Goal: Transaction & Acquisition: Purchase product/service

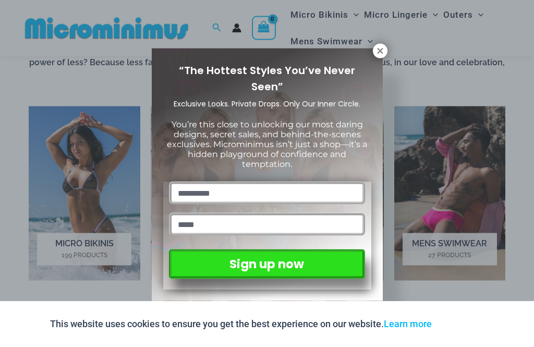
scroll to position [623, 0]
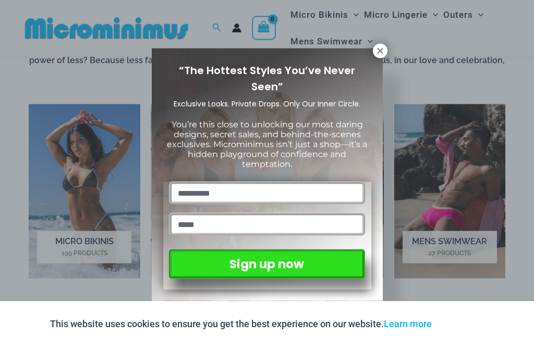
click at [381, 51] on icon at bounding box center [380, 51] width 6 height 6
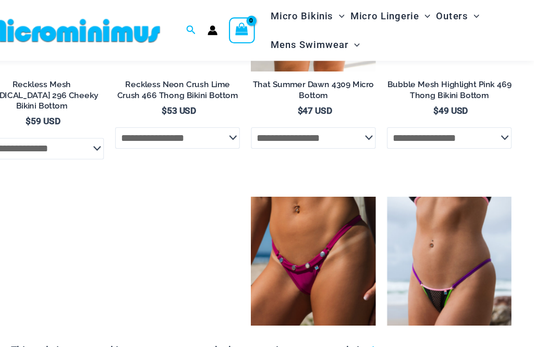
scroll to position [2891, 0]
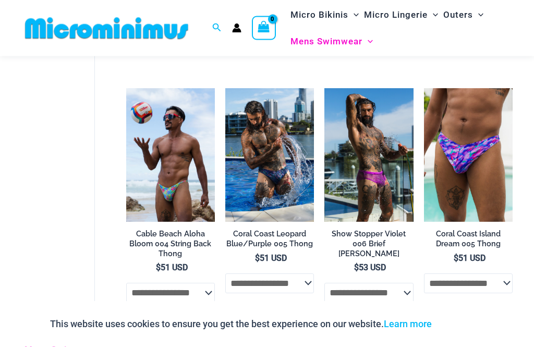
scroll to position [300, 0]
click at [126, 88] on img at bounding box center [126, 88] width 0 height 0
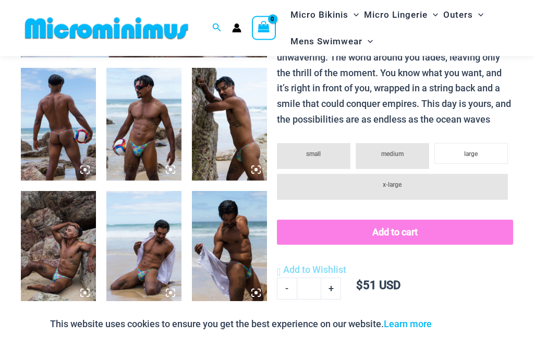
scroll to position [400, 0]
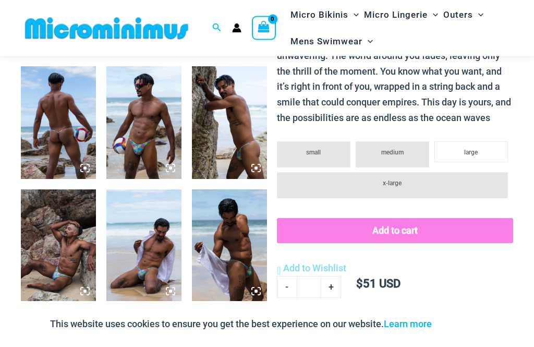
click at [83, 126] on img at bounding box center [58, 123] width 75 height 113
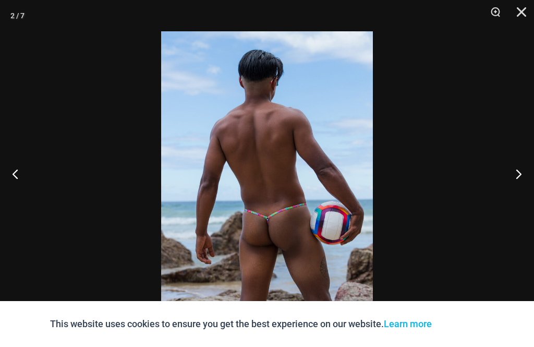
click at [528, 5] on button "Close" at bounding box center [518, 15] width 26 height 31
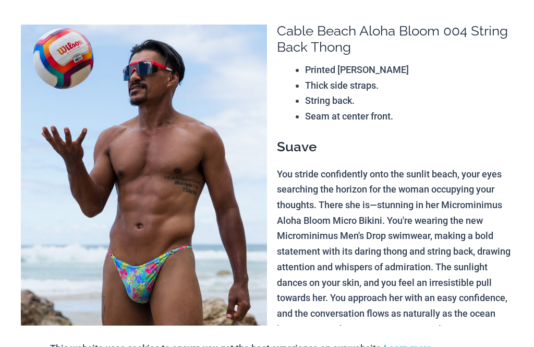
scroll to position [0, 0]
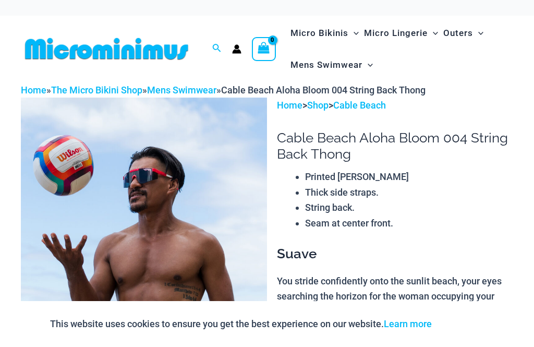
click at [125, 47] on img at bounding box center [107, 48] width 172 height 23
